Goal: Use online tool/utility: Utilize a website feature to perform a specific function

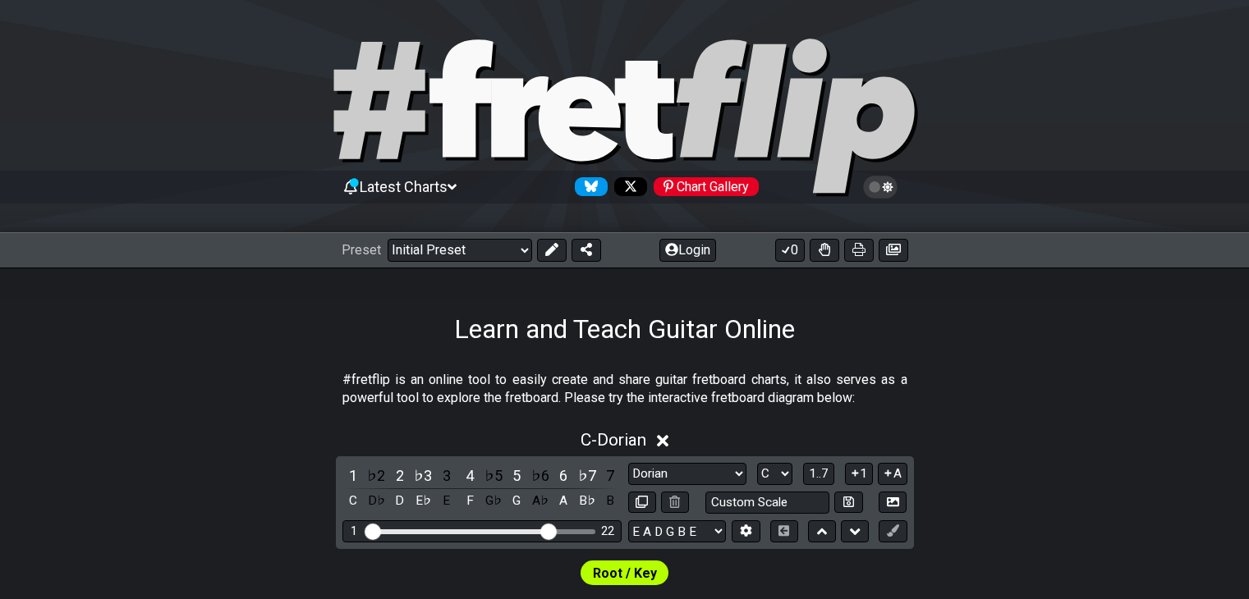
select select "Dorian"
select select "C"
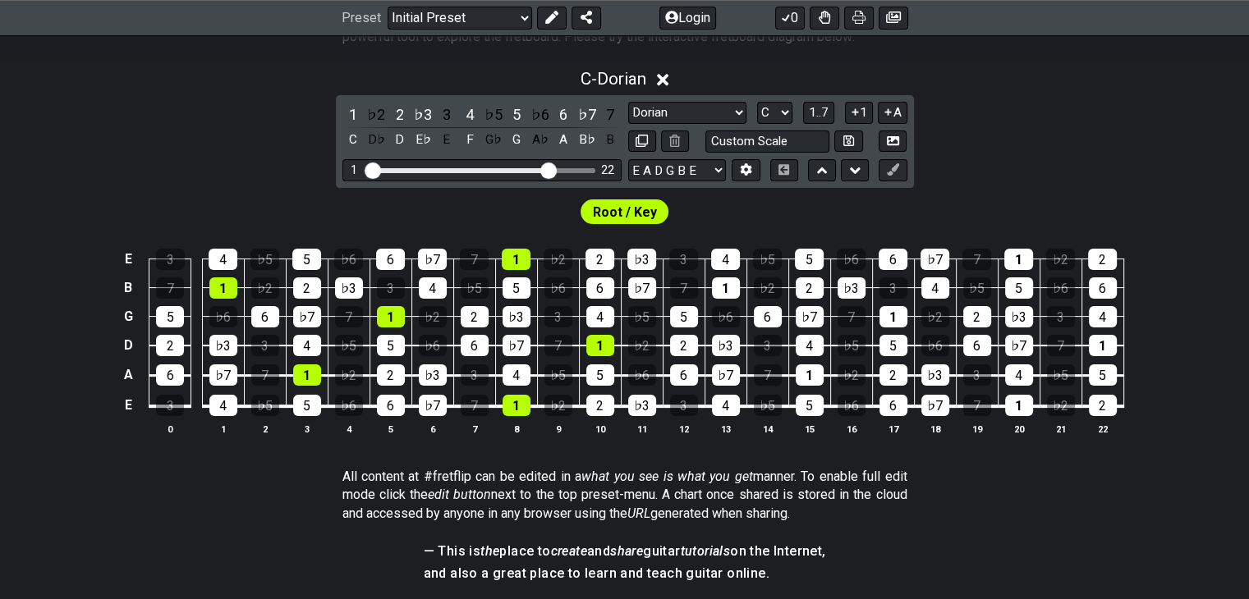
click at [664, 83] on icon at bounding box center [663, 80] width 12 height 12
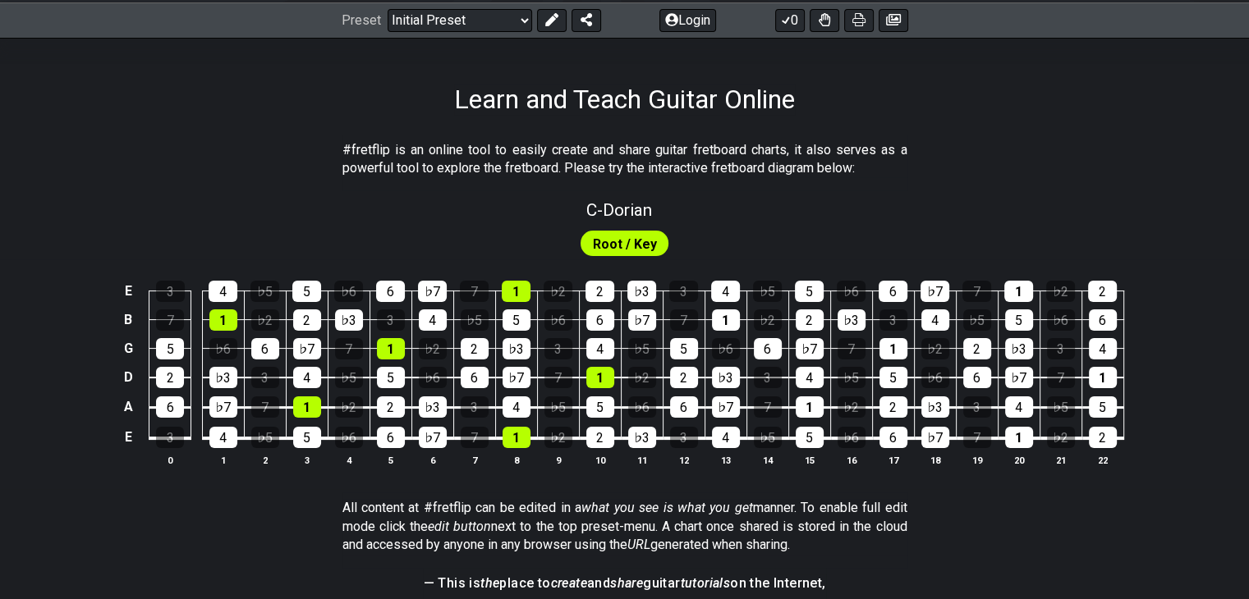
scroll to position [197, 0]
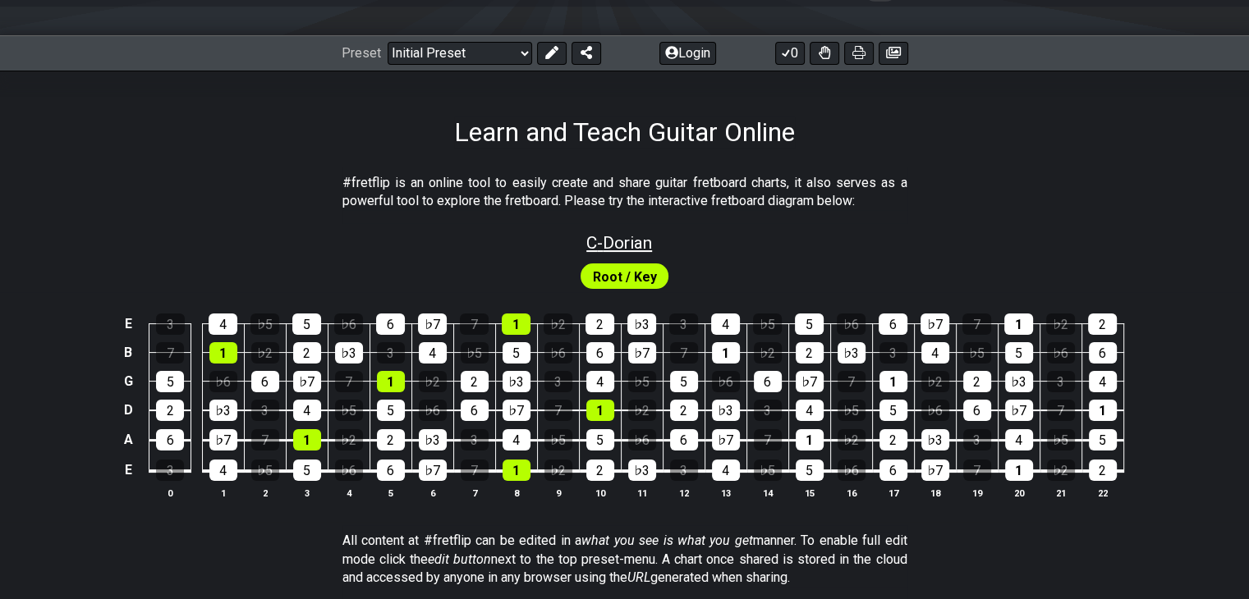
click at [634, 245] on span "C - Dorian" at bounding box center [619, 243] width 66 height 20
select select "Dorian"
select select "C"
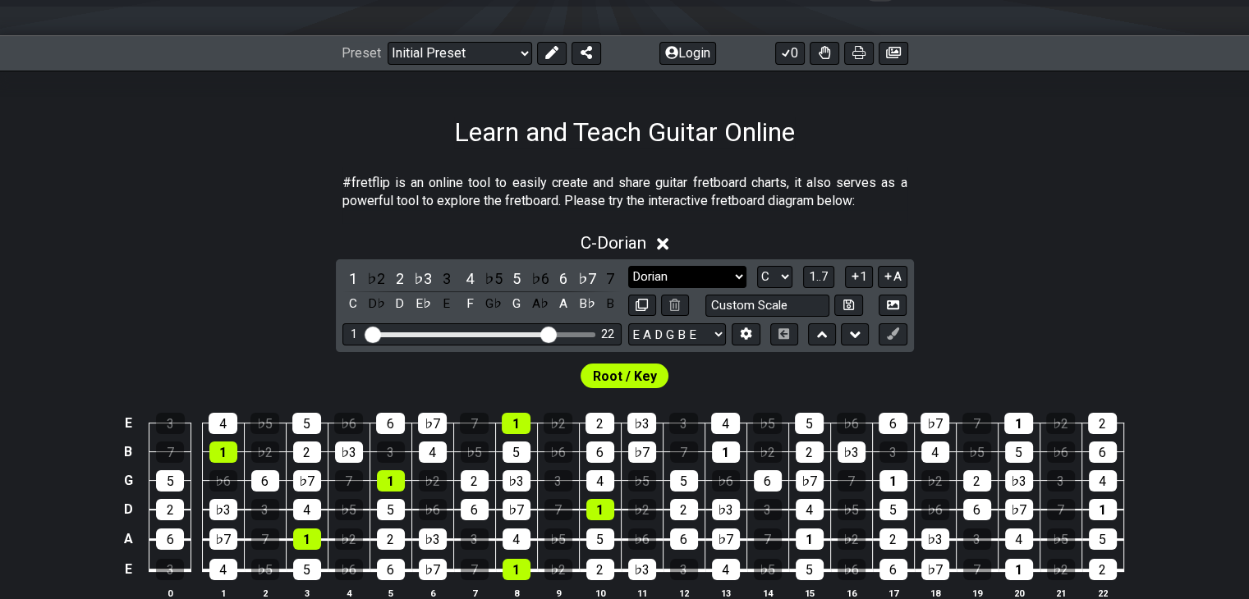
click at [677, 276] on select "Minor Pentatonic Click to edit Minor Pentatonic Major Pentatonic Minor Blues Ma…" at bounding box center [687, 277] width 118 height 22
select select "Minor / Aeolian"
click at [628, 266] on select "Minor Pentatonic Click to edit Minor Pentatonic Major Pentatonic Minor Blues Ma…" at bounding box center [687, 277] width 118 height 22
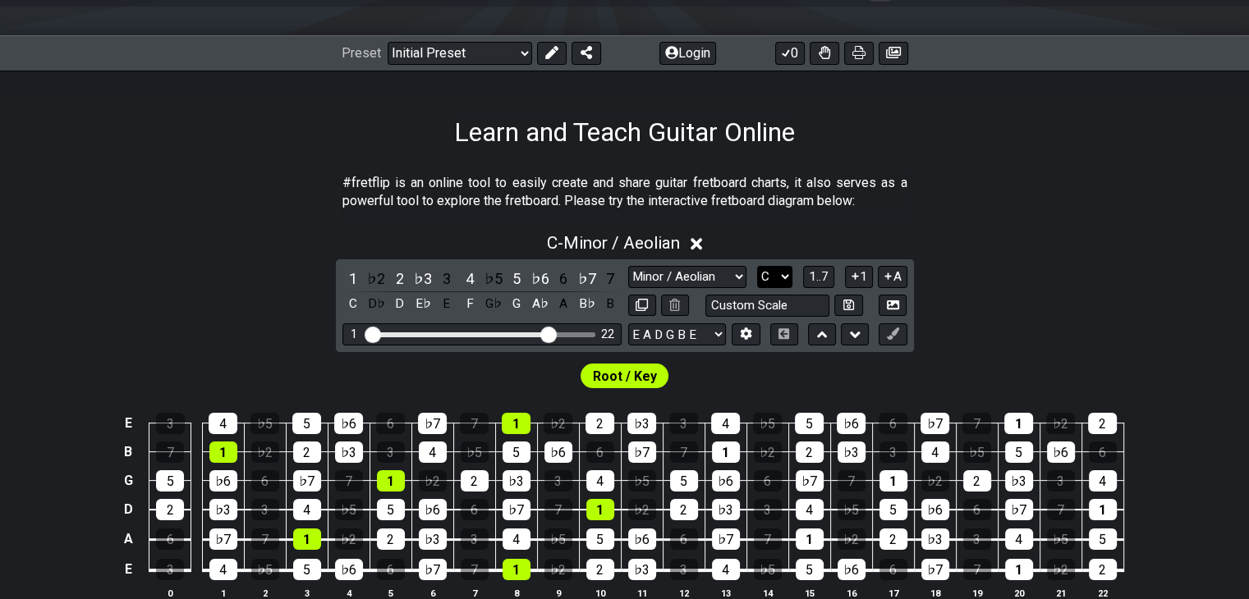
click at [769, 272] on select "A♭ A A♯ B♭ B C C♯ D♭ D D♯ E♭ E F F♯ G♭ G G♯" at bounding box center [774, 277] width 35 height 22
click at [757, 266] on select "A♭ A A♯ B♭ B C C♯ D♭ D D♯ E♭ E F F♯ G♭ G G♯" at bounding box center [774, 277] width 35 height 22
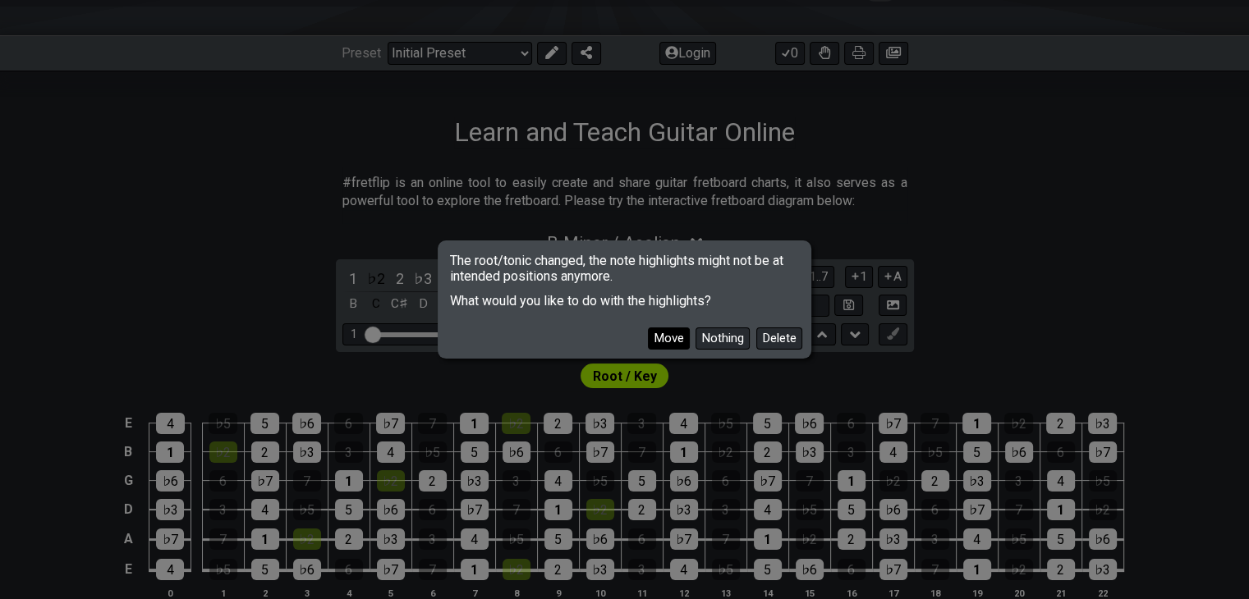
click at [670, 334] on button "Move" at bounding box center [669, 339] width 42 height 22
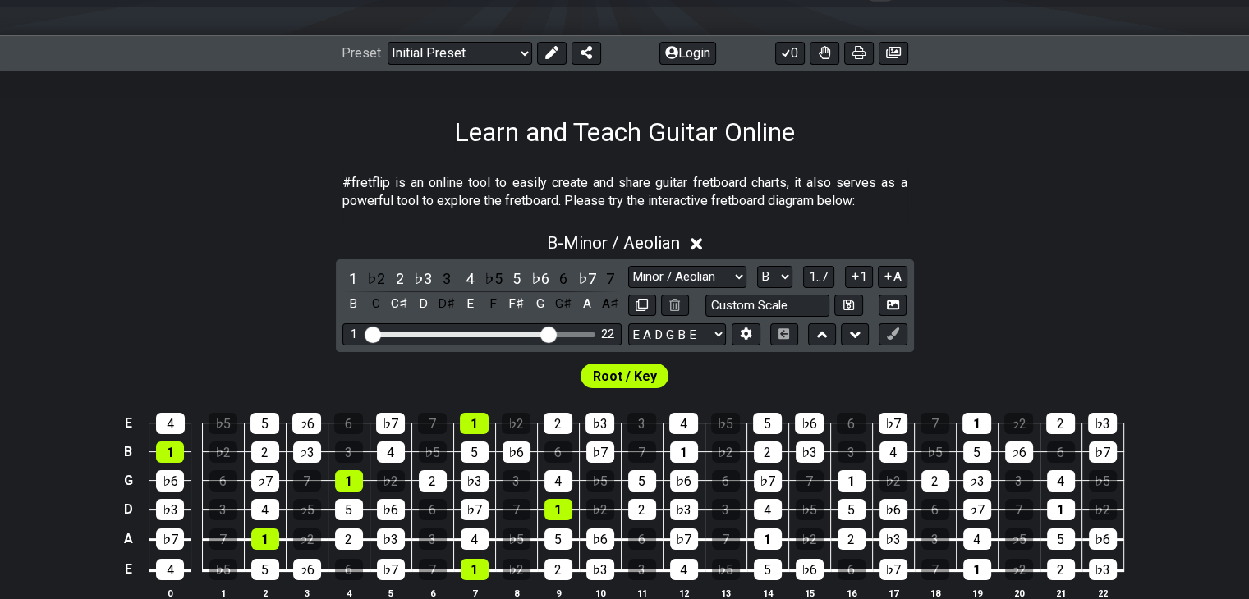
click at [990, 290] on div "B - Minor / Aeolian 1 ♭2 2 ♭3 3 4 ♭5 5 ♭6 6 ♭7 7 B C C♯ D D♯ E F F♯ G G♯ A A♯ M…" at bounding box center [624, 422] width 1249 height 399
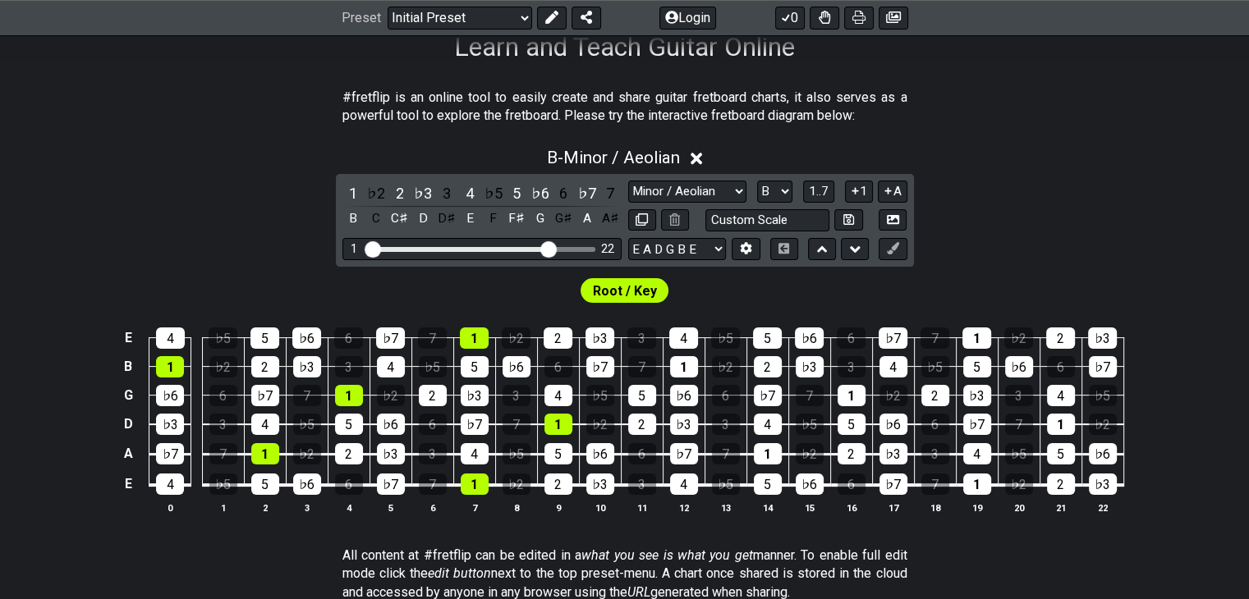
scroll to position [296, 0]
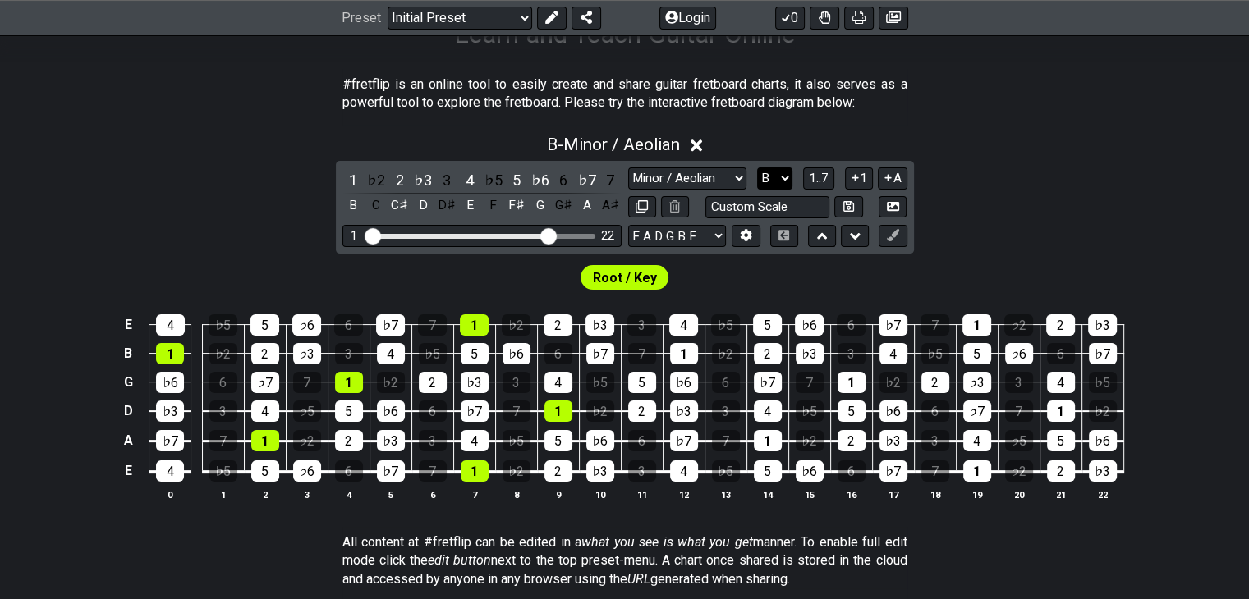
click at [761, 176] on select "A♭ A A♯ B♭ B C C♯ D♭ D D♯ E♭ E F F♯ G♭ G G♯" at bounding box center [774, 179] width 35 height 22
click at [757, 168] on select "A♭ A A♯ B♭ B C C♯ D♭ D D♯ E♭ E F F♯ G♭ G G♯" at bounding box center [774, 179] width 35 height 22
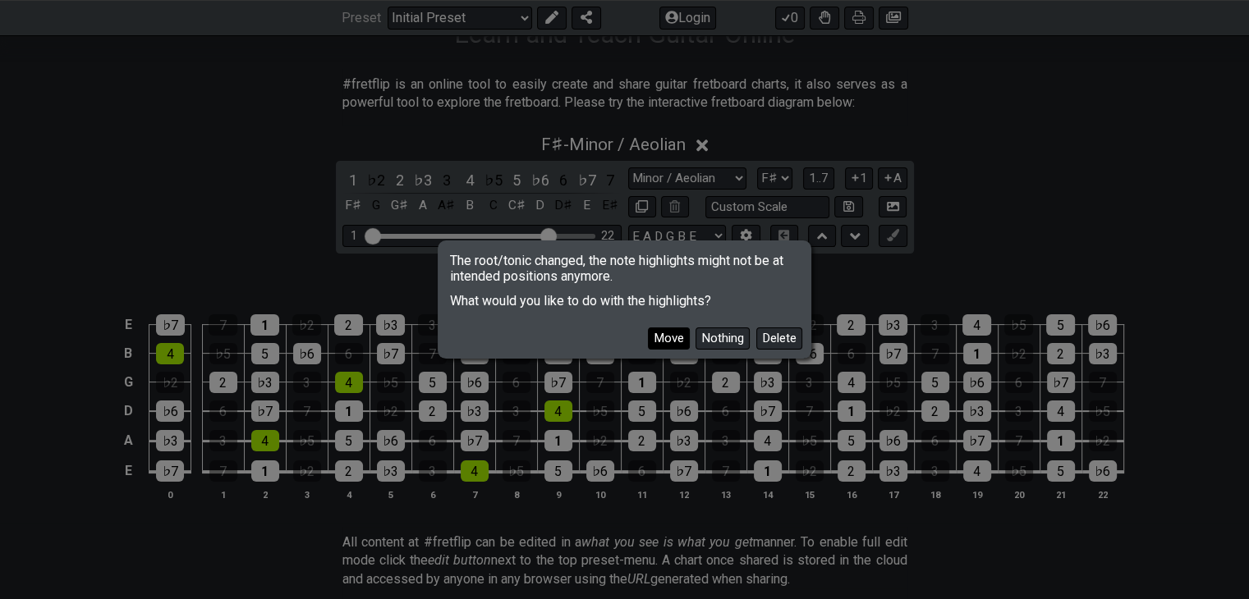
click at [664, 339] on button "Move" at bounding box center [669, 339] width 42 height 22
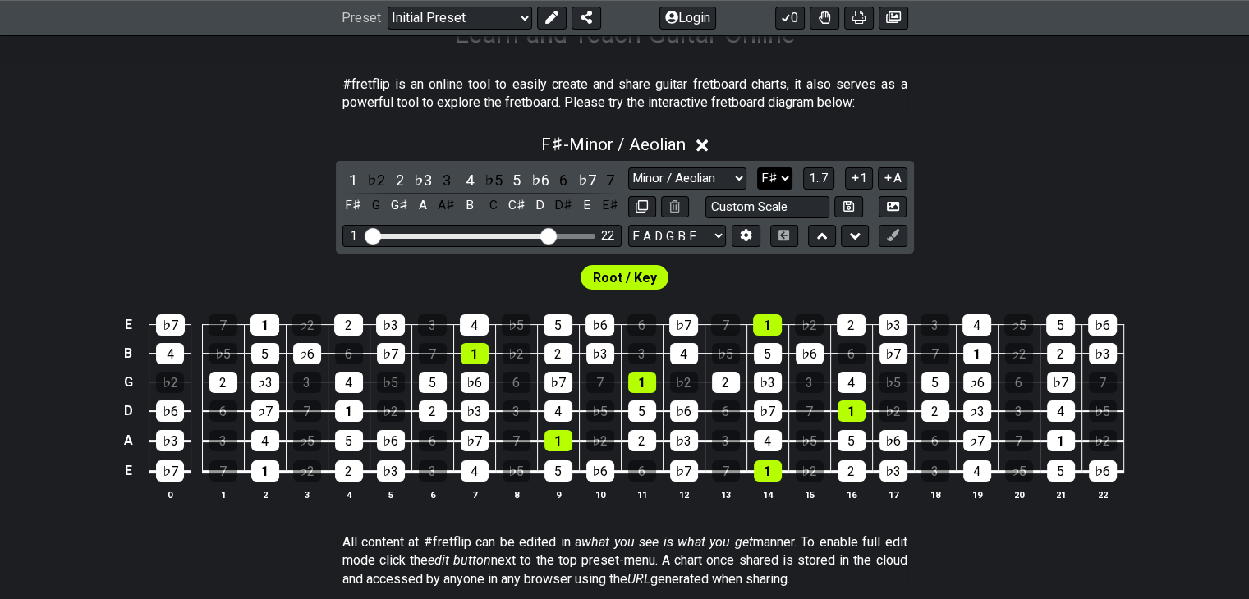
click at [765, 182] on select "A♭ A A♯ B♭ B C C♯ D♭ D D♯ E♭ E F F♯ G♭ G G♯" at bounding box center [774, 179] width 35 height 22
select select "E"
click at [757, 168] on select "A♭ A A♯ B♭ B C C♯ D♭ D D♯ E♭ E F F♯ G♭ G G♯" at bounding box center [774, 179] width 35 height 22
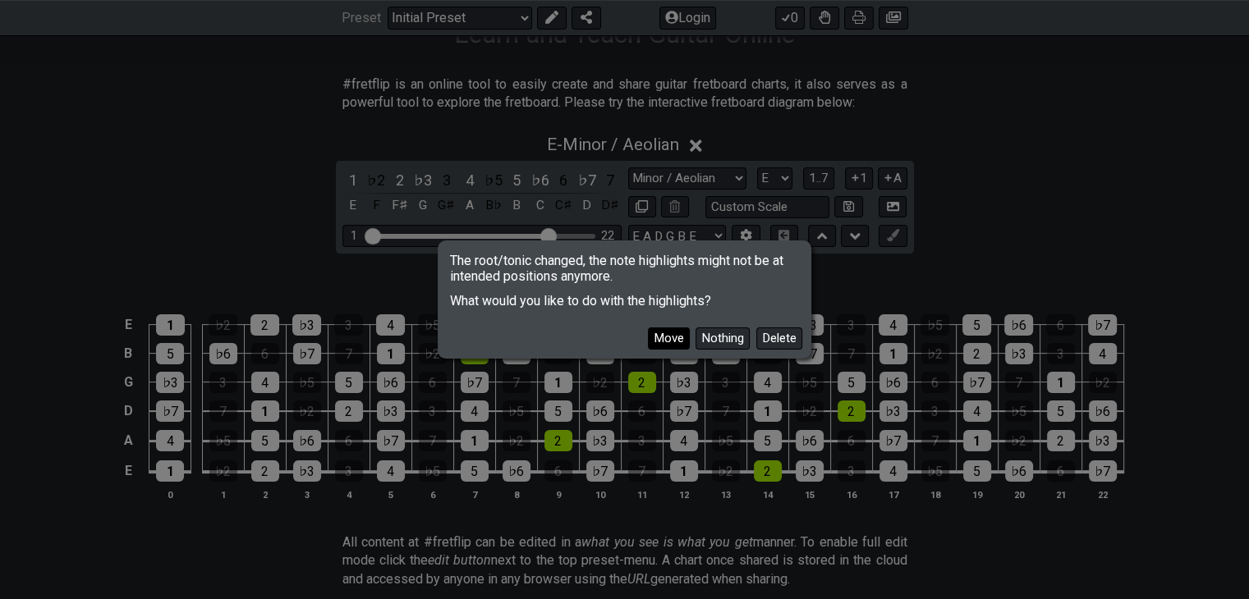
click at [664, 338] on button "Move" at bounding box center [669, 339] width 42 height 22
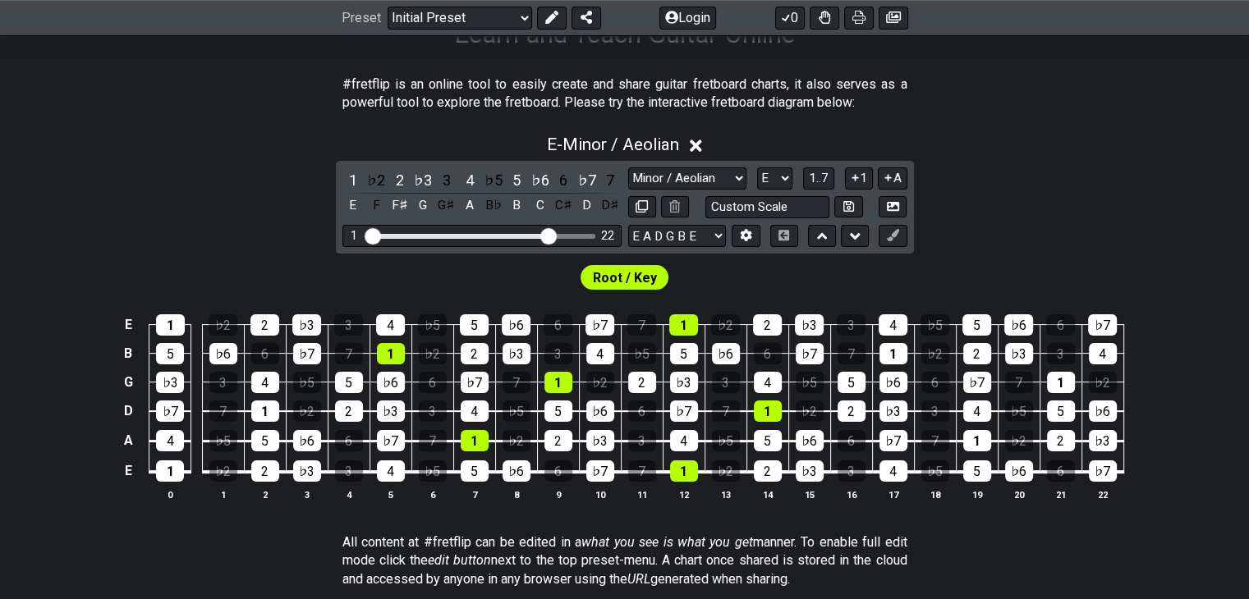
click at [1072, 256] on div "Root / Key" at bounding box center [624, 273] width 1249 height 39
click at [729, 181] on select "Minor Pentatonic Click to edit Minor Pentatonic Major Pentatonic Minor Blues Ma…" at bounding box center [687, 179] width 118 height 22
select select "Dorian"
click at [628, 168] on select "Minor Pentatonic Click to edit Minor Pentatonic Major Pentatonic Minor Blues Ma…" at bounding box center [687, 179] width 118 height 22
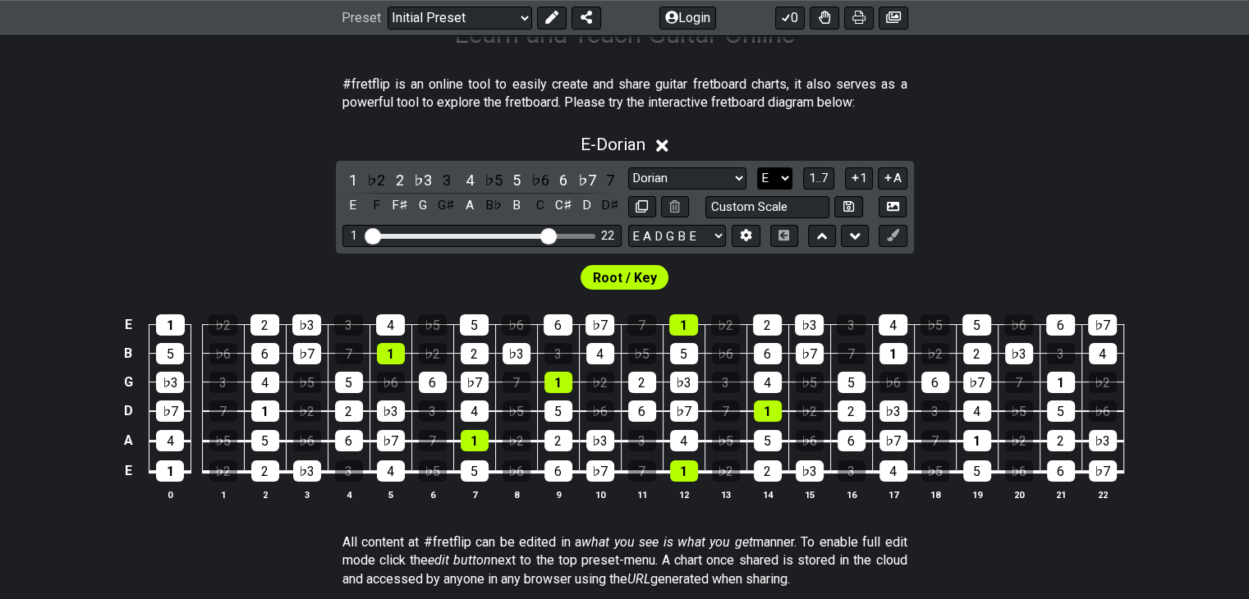
click at [775, 182] on select "A♭ A A♯ B♭ B C C♯ D♭ D D♯ E♭ E F F♯ G♭ G G♯" at bounding box center [774, 179] width 35 height 22
select select "F#"
click at [757, 168] on select "A♭ A A♯ B♭ B C C♯ D♭ D D♯ E♭ E F F♯ G♭ G G♯" at bounding box center [774, 179] width 35 height 22
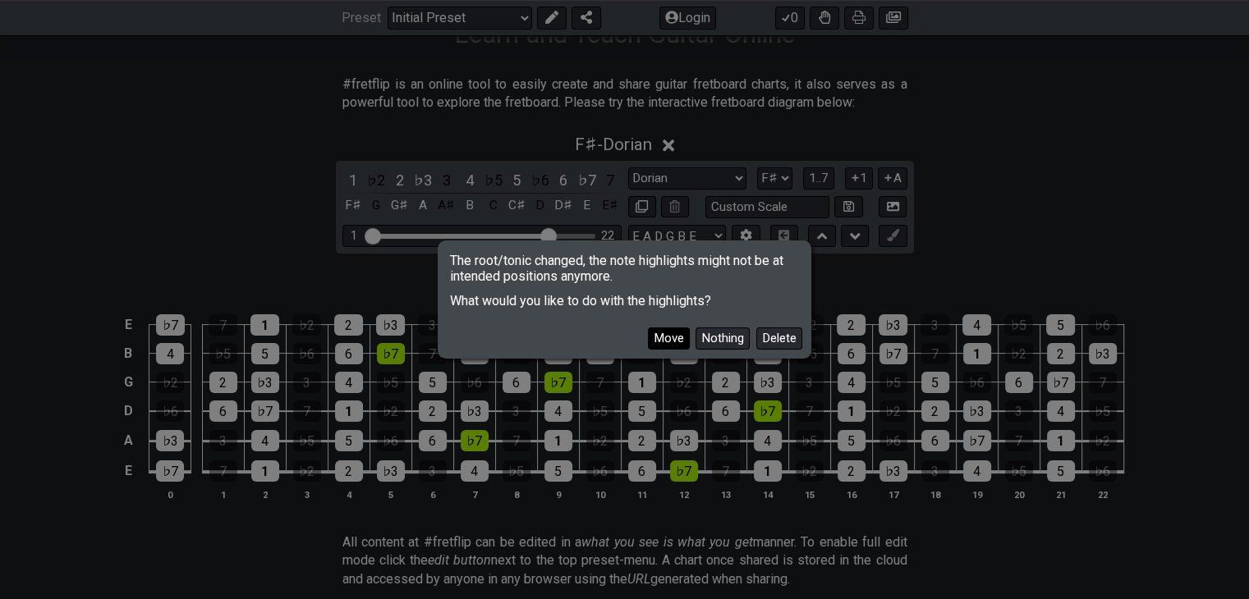
click at [673, 336] on button "Move" at bounding box center [669, 339] width 42 height 22
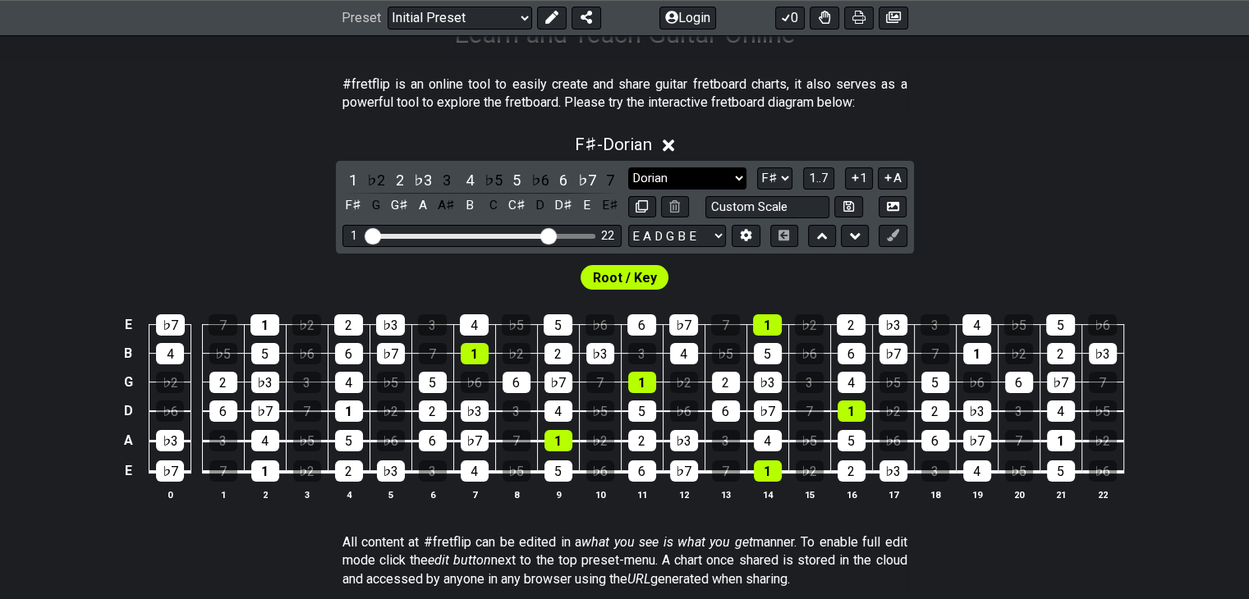
click at [683, 185] on select "Minor Pentatonic Click to edit Minor Pentatonic Major Pentatonic Minor Blues Ma…" at bounding box center [687, 179] width 118 height 22
select select "Minor / Aeolian"
click at [628, 168] on select "Minor Pentatonic Click to edit Minor Pentatonic Major Pentatonic Minor Blues Ma…" at bounding box center [687, 179] width 118 height 22
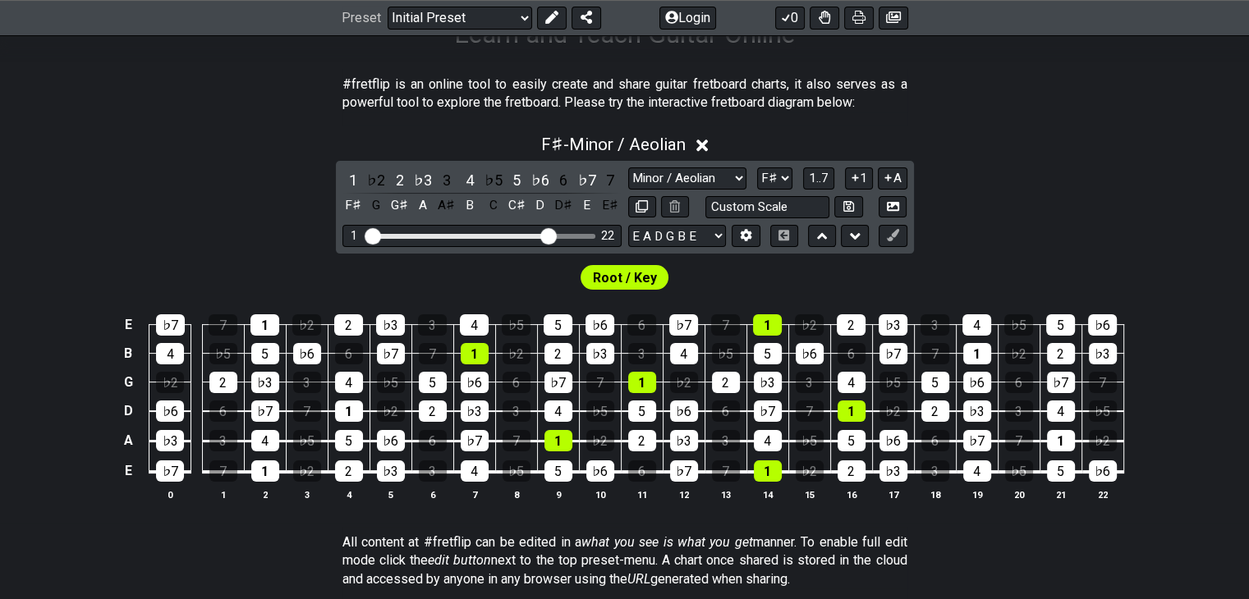
click at [959, 259] on div "Root / Key" at bounding box center [624, 273] width 1249 height 39
click at [769, 173] on select "A♭ A A♯ B♭ B C C♯ D♭ D D♯ E♭ E F F♯ G♭ G G♯" at bounding box center [774, 179] width 35 height 22
select select "A"
click at [757, 168] on select "A♭ A A♯ B♭ B C C♯ D♭ D D♯ E♭ E F F♯ G♭ G G♯" at bounding box center [774, 179] width 35 height 22
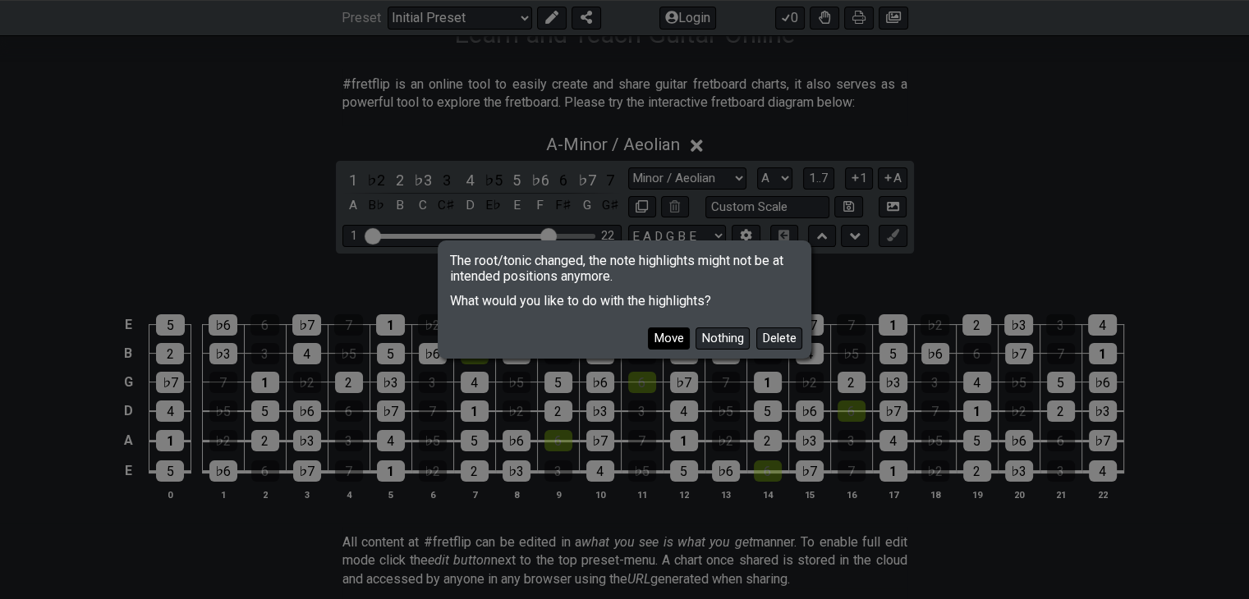
click at [667, 336] on button "Move" at bounding box center [669, 339] width 42 height 22
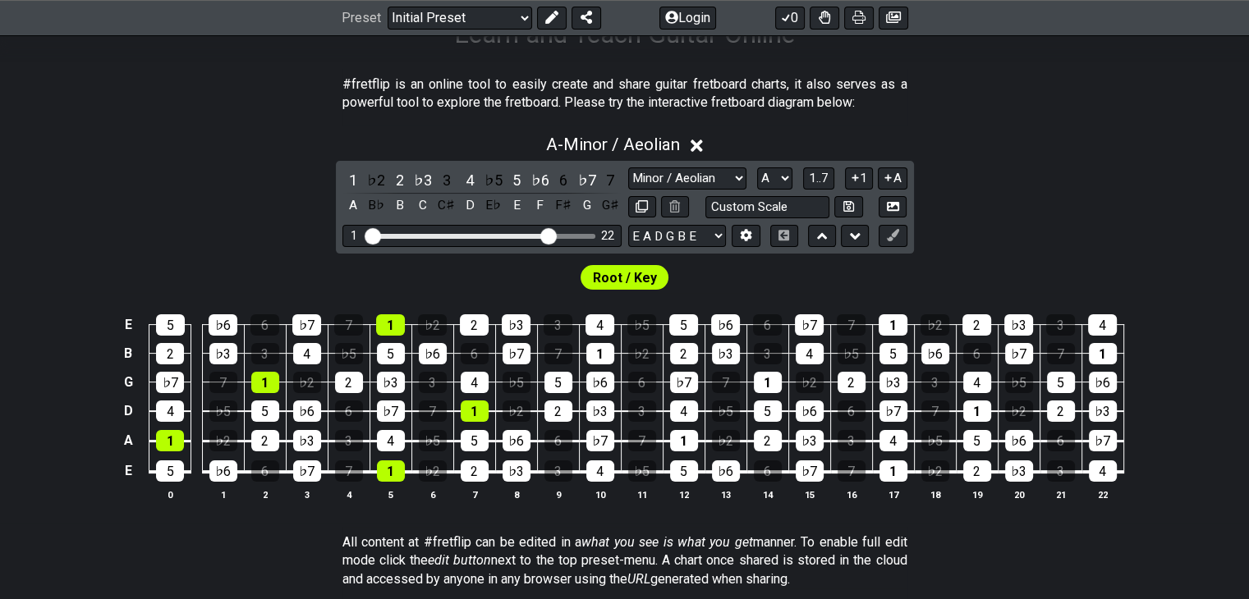
click at [1127, 234] on div "A - Minor / Aeolian 1 ♭2 2 ♭3 3 4 ♭5 5 ♭6 6 ♭7 7 A B♭ B C C♯ D E♭ E F F♯ G G♯ M…" at bounding box center [624, 324] width 1249 height 399
